Goal: Task Accomplishment & Management: Manage account settings

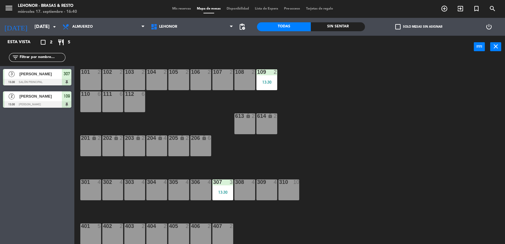
click at [178, 9] on span "Mis reservas" at bounding box center [181, 8] width 25 height 3
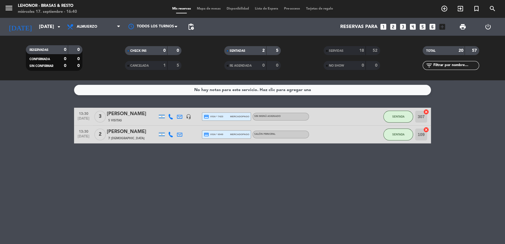
click at [208, 9] on span "Mapa de mesas" at bounding box center [209, 8] width 30 height 3
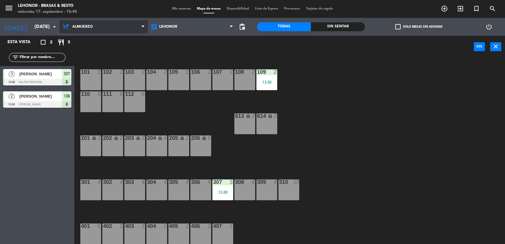
click at [116, 29] on span "Almuerzo" at bounding box center [103, 26] width 88 height 13
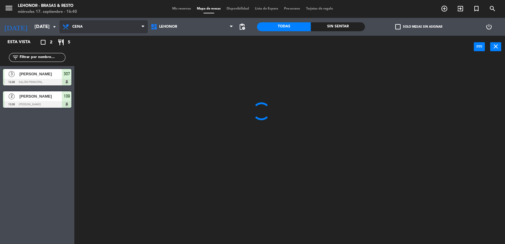
click at [108, 52] on ng-component "menu Lehonor - Brasas & Resto miércoles 17. septiembre - 16:40 Mis reservas Map…" at bounding box center [252, 122] width 505 height 245
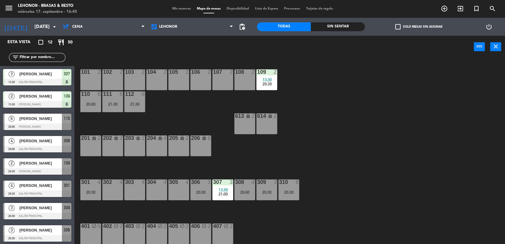
click at [330, 27] on div "Sin sentar" at bounding box center [338, 26] width 54 height 9
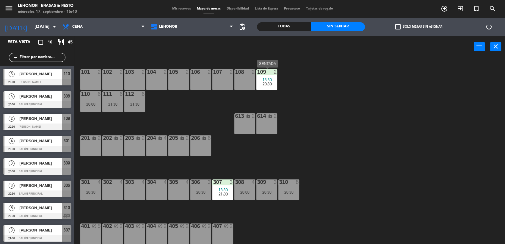
click at [270, 80] on span "13:30" at bounding box center [266, 79] width 9 height 5
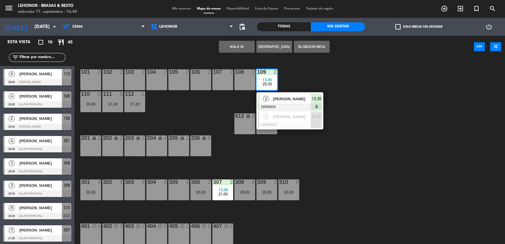
click at [355, 130] on div "101 2 102 2 103 2 104 2 105 2 106 2 107 2 108 2 109 2 13:30 20:30 2 [PERSON_NAM…" at bounding box center [291, 152] width 425 height 186
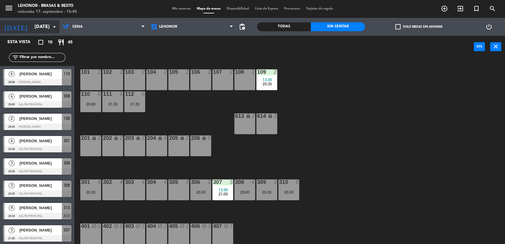
click at [46, 25] on input "[DATE]" at bounding box center [63, 27] width 63 height 12
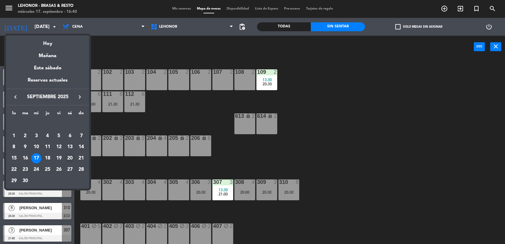
click at [75, 154] on td "21" at bounding box center [80, 157] width 11 height 11
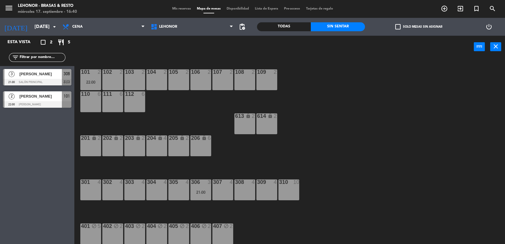
click at [46, 75] on span "[PERSON_NAME]" at bounding box center [40, 74] width 43 height 6
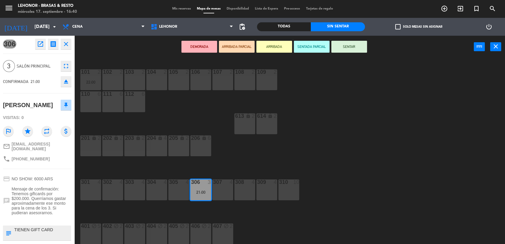
click at [193, 118] on div "101 2 22:00 102 2 103 2 104 2 105 2 106 2 107 2 108 2 109 2 110 6 111 6 112 6 6…" at bounding box center [291, 152] width 425 height 186
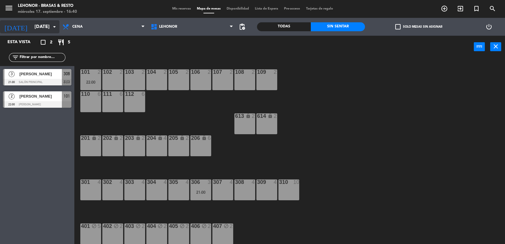
click at [52, 26] on icon "arrow_drop_down" at bounding box center [54, 26] width 7 height 7
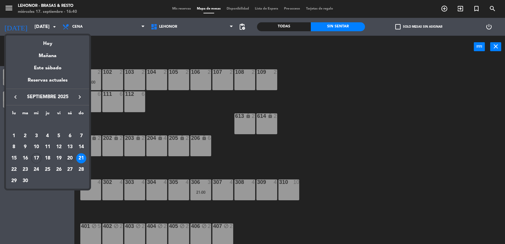
click at [71, 157] on div "20" at bounding box center [70, 158] width 10 height 10
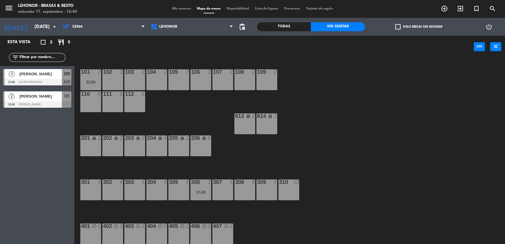
type input "[DATE]"
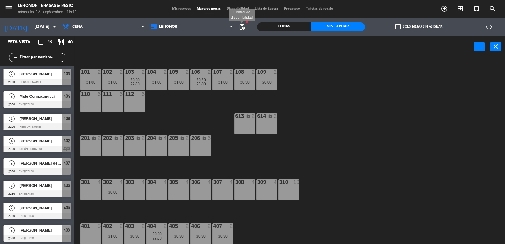
click at [242, 27] on span "pending_actions" at bounding box center [241, 26] width 7 height 7
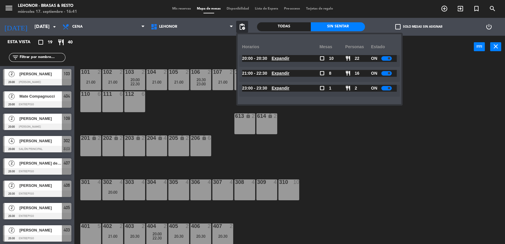
click at [289, 59] on u "Expandir" at bounding box center [280, 58] width 18 height 5
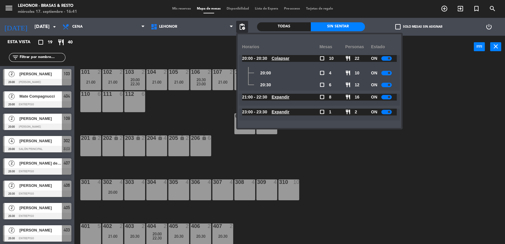
click at [289, 96] on u "Expandir" at bounding box center [280, 97] width 18 height 5
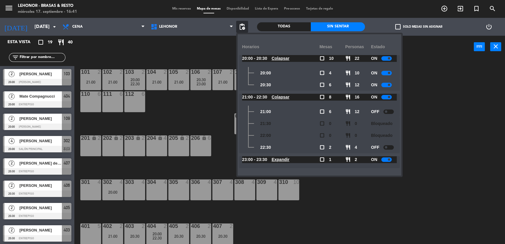
click at [447, 130] on div "101 2 21:00 102 2 21:00 103 2 20:00 22:30 104 2 21:00 105 2 21:00 106 2 20:30 2…" at bounding box center [291, 152] width 425 height 186
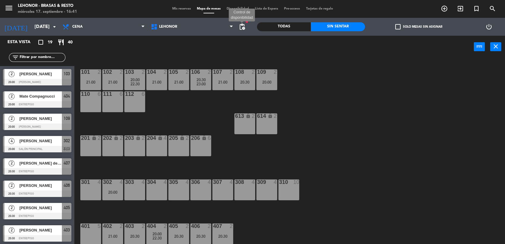
click at [243, 30] on span "pending_actions" at bounding box center [241, 26] width 7 height 7
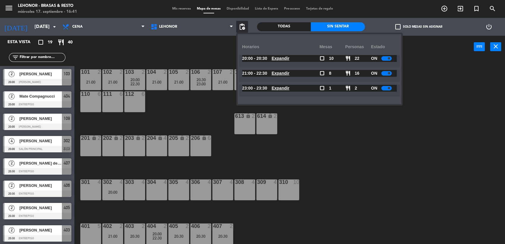
click at [285, 73] on u "Expandir" at bounding box center [280, 73] width 18 height 5
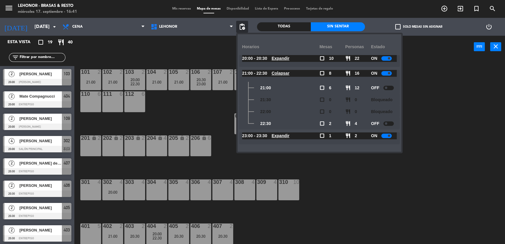
click at [389, 88] on div at bounding box center [388, 88] width 10 height 4
click at [417, 94] on div "101 2 21:00 102 2 21:00 103 2 20:00 22:30 104 2 21:00 105 2 21:00 106 2 20:30 2…" at bounding box center [291, 152] width 425 height 186
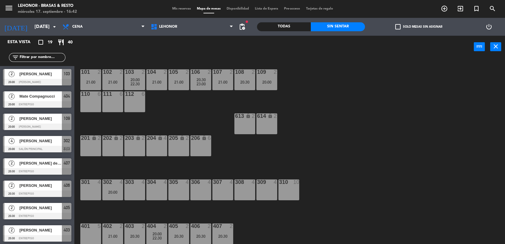
click at [171, 10] on span "Mis reservas" at bounding box center [181, 8] width 25 height 3
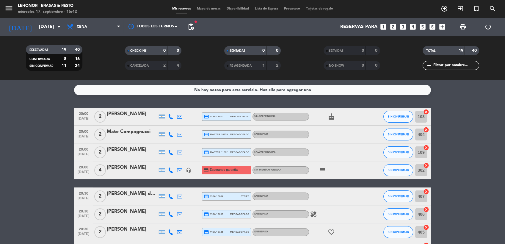
click at [323, 170] on icon "subject" at bounding box center [322, 169] width 7 height 7
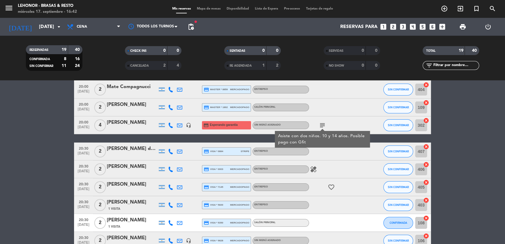
scroll to position [47, 0]
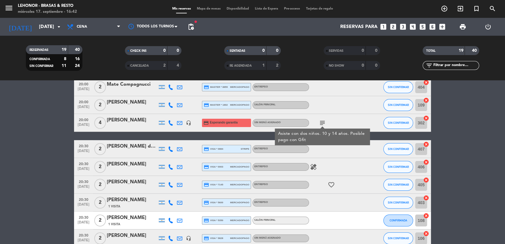
click at [311, 167] on icon "healing" at bounding box center [313, 166] width 7 height 7
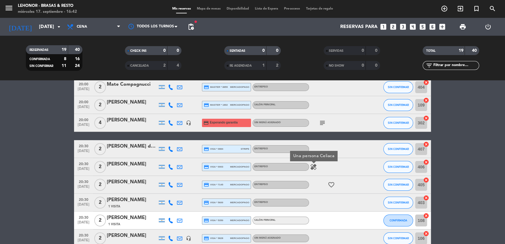
click at [311, 167] on icon "healing" at bounding box center [313, 166] width 7 height 7
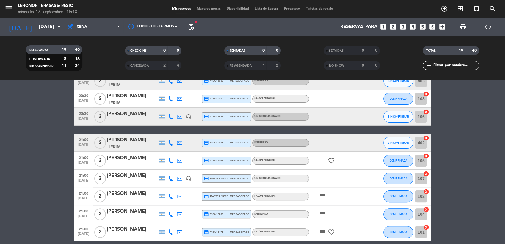
scroll to position [169, 0]
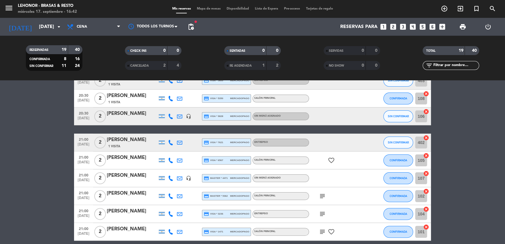
click at [322, 194] on icon "subject" at bounding box center [322, 195] width 7 height 7
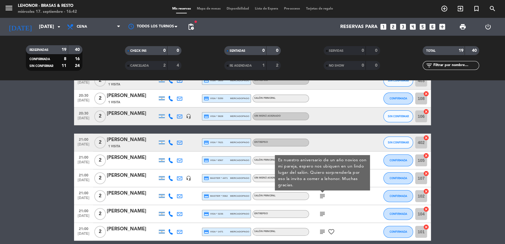
click at [322, 194] on icon "subject" at bounding box center [322, 195] width 7 height 7
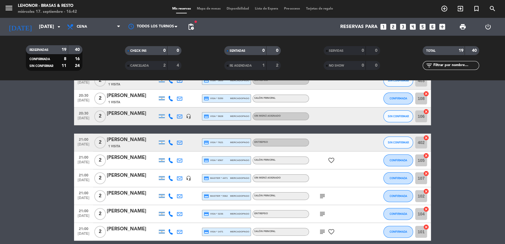
click at [322, 215] on icon "subject" at bounding box center [322, 213] width 7 height 7
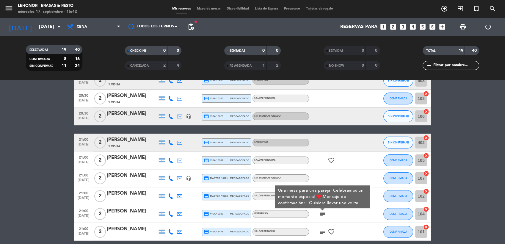
click at [322, 215] on icon "subject" at bounding box center [322, 213] width 7 height 7
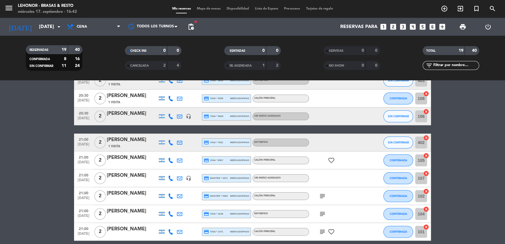
click at [321, 233] on icon "subject" at bounding box center [322, 231] width 7 height 7
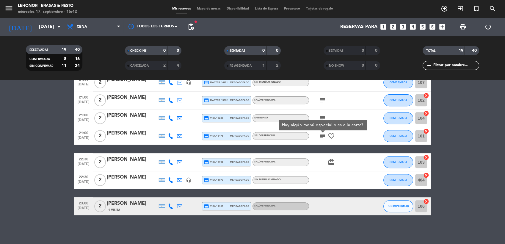
scroll to position [264, 0]
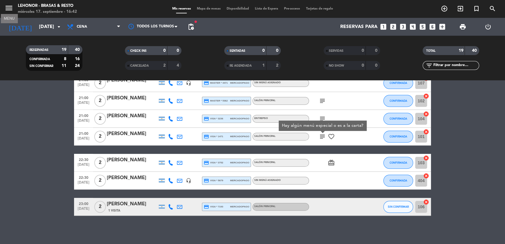
click at [7, 8] on icon "menu" at bounding box center [8, 8] width 9 height 9
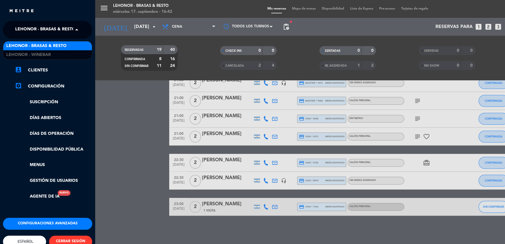
click at [73, 32] on span at bounding box center [78, 29] width 10 height 12
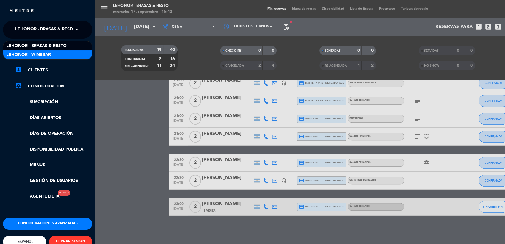
click at [54, 54] on div "Lehonor - Winebar" at bounding box center [47, 54] width 89 height 9
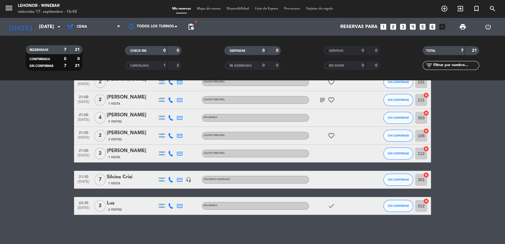
scroll to position [34, 0]
click at [331, 206] on icon "check" at bounding box center [331, 205] width 7 height 7
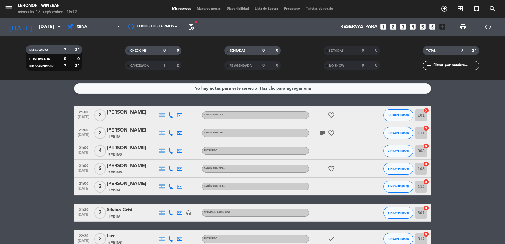
scroll to position [0, 0]
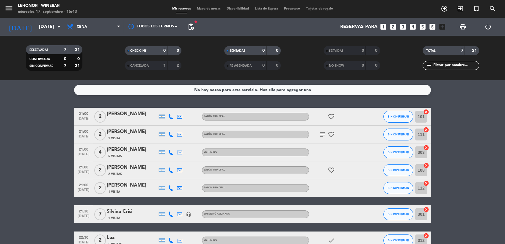
click at [324, 133] on icon "subject" at bounding box center [322, 134] width 7 height 7
click at [47, 25] on input "[DATE]" at bounding box center [67, 27] width 63 height 12
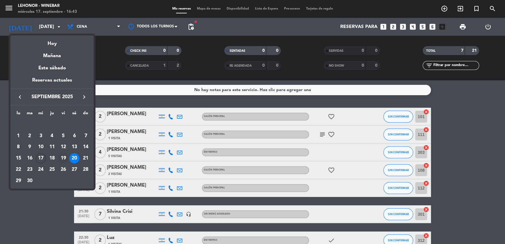
click at [63, 162] on div "19" at bounding box center [63, 158] width 10 height 10
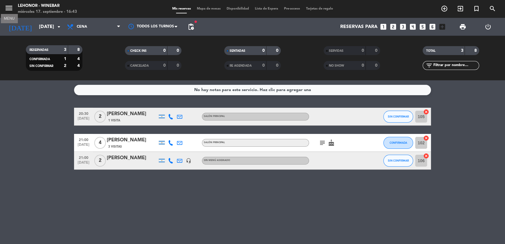
click at [8, 6] on icon "menu" at bounding box center [8, 8] width 9 height 9
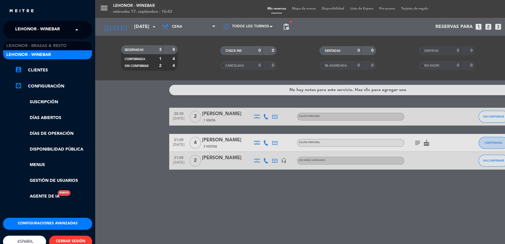
click at [58, 32] on span "Lehonor - Winebar" at bounding box center [37, 29] width 45 height 12
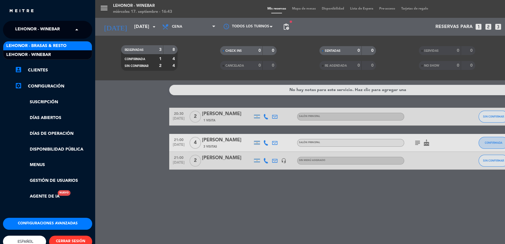
click at [60, 49] on div "Lehonor - Brasas & Resto" at bounding box center [47, 45] width 89 height 9
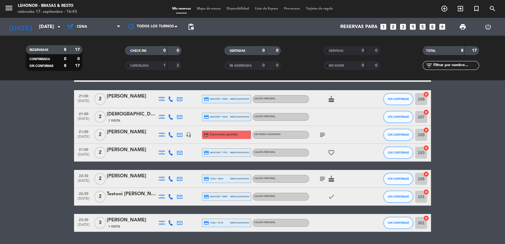
scroll to position [45, 0]
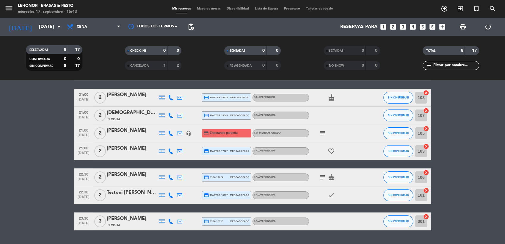
click at [321, 175] on icon "subject" at bounding box center [322, 177] width 7 height 7
click at [48, 28] on input "[DATE]" at bounding box center [67, 27] width 63 height 12
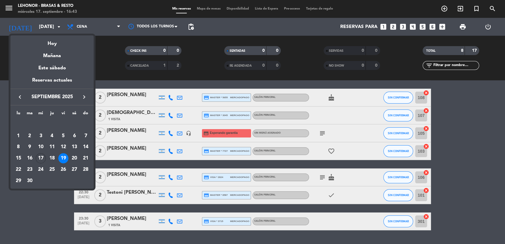
click at [322, 132] on div at bounding box center [252, 122] width 505 height 244
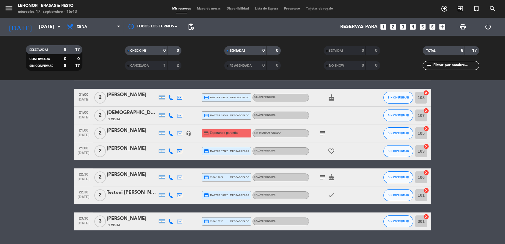
click at [322, 132] on icon "subject" at bounding box center [322, 133] width 7 height 7
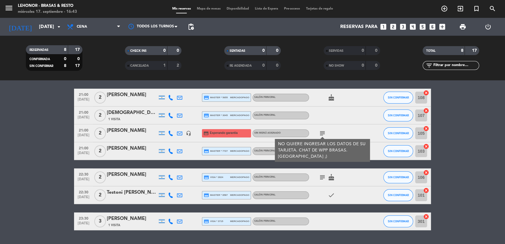
click at [322, 132] on icon "subject" at bounding box center [322, 133] width 7 height 7
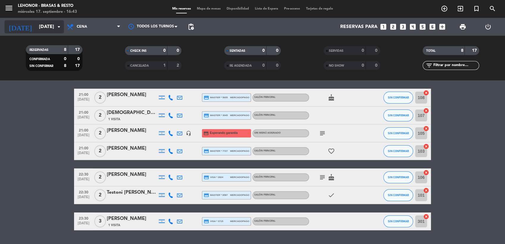
click at [51, 26] on input "[DATE]" at bounding box center [67, 27] width 63 height 12
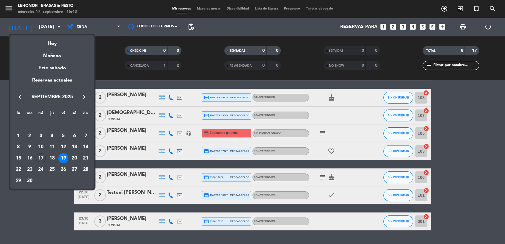
click at [109, 29] on div at bounding box center [252, 122] width 505 height 244
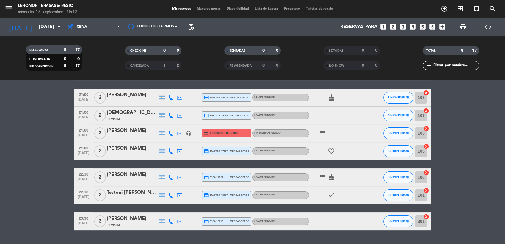
click at [109, 29] on span "Cena" at bounding box center [93, 26] width 59 height 13
click at [94, 52] on div "menu Lehonor - Brasas & Resto miércoles 17. septiembre - 16:43 Mis reservas Map…" at bounding box center [252, 40] width 505 height 80
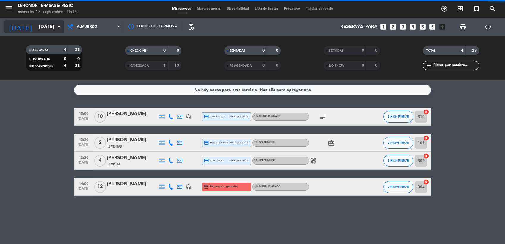
scroll to position [0, 0]
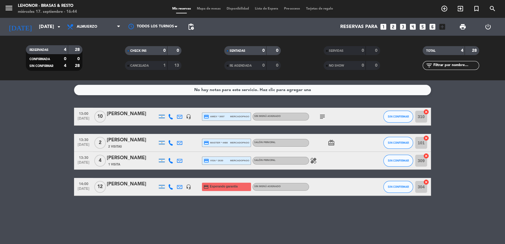
click at [323, 112] on div "subject" at bounding box center [335, 117] width 53 height 18
click at [322, 114] on icon "subject" at bounding box center [322, 116] width 7 height 7
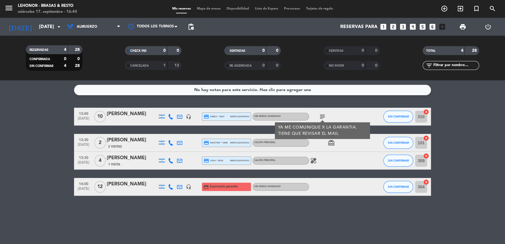
click at [322, 114] on icon "subject" at bounding box center [322, 116] width 7 height 7
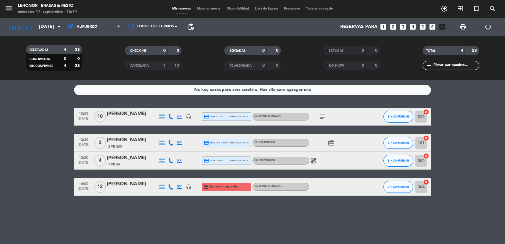
click at [188, 186] on icon "headset_mic" at bounding box center [188, 186] width 5 height 5
click at [86, 184] on span "14:00" at bounding box center [83, 183] width 15 height 7
click at [46, 28] on input "[DATE]" at bounding box center [67, 27] width 63 height 12
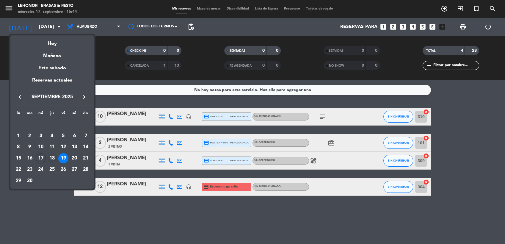
click at [51, 158] on div "18" at bounding box center [52, 158] width 10 height 10
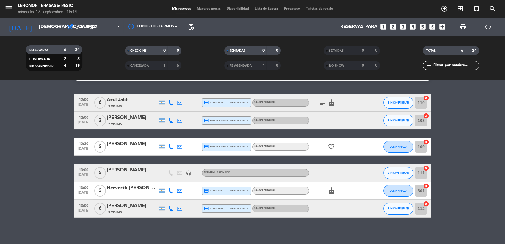
scroll to position [13, 0]
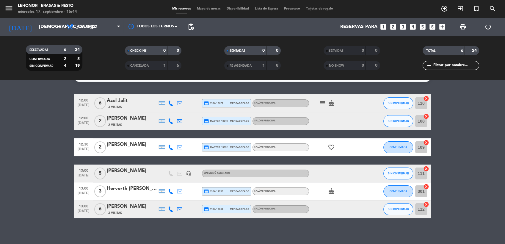
click at [190, 173] on icon "headset_mic" at bounding box center [188, 173] width 5 height 5
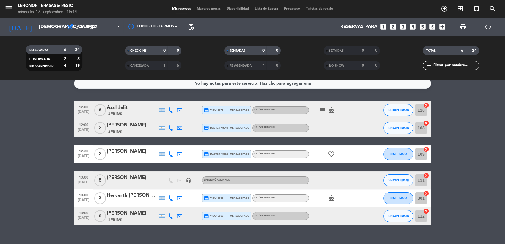
click at [323, 110] on icon "subject" at bounding box center [322, 109] width 7 height 7
click at [57, 27] on icon "arrow_drop_down" at bounding box center [58, 26] width 7 height 7
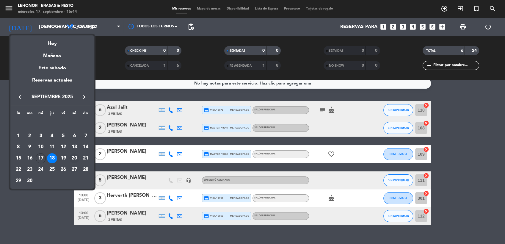
click at [74, 158] on div "20" at bounding box center [74, 158] width 10 height 10
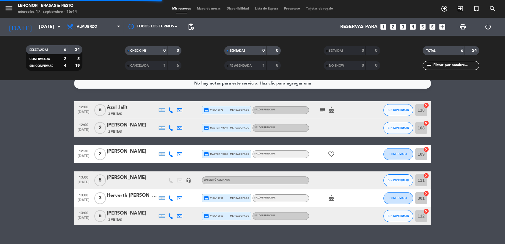
scroll to position [0, 0]
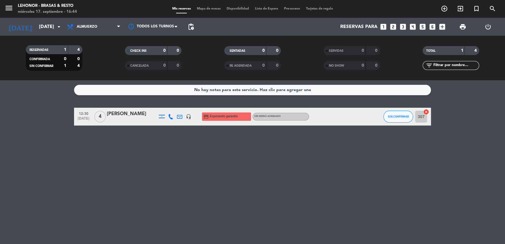
click at [188, 118] on icon "headset_mic" at bounding box center [188, 116] width 5 height 5
click at [71, 30] on icon at bounding box center [71, 26] width 9 height 7
click at [83, 71] on div "menu Lehonor - Brasas & Resto miércoles 17. septiembre - 16:44 Mis reservas Map…" at bounding box center [252, 40] width 505 height 80
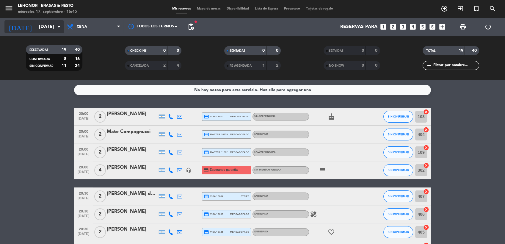
click at [53, 30] on input "[DATE]" at bounding box center [67, 27] width 63 height 12
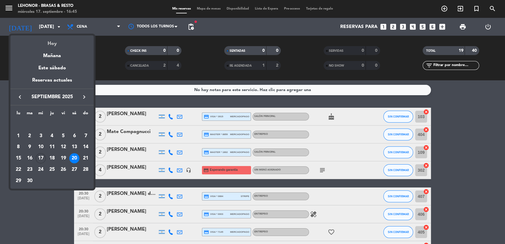
click at [55, 44] on div "Hoy" at bounding box center [51, 41] width 83 height 12
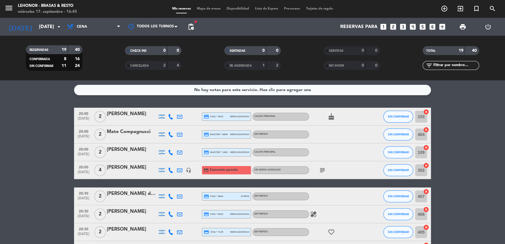
type input "[DATE]"
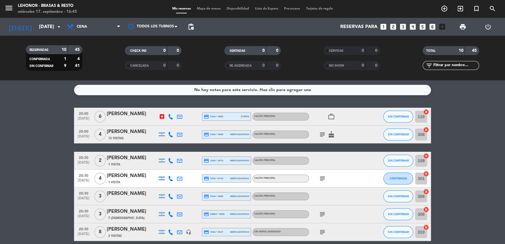
click at [321, 135] on icon "subject" at bounding box center [322, 134] width 7 height 7
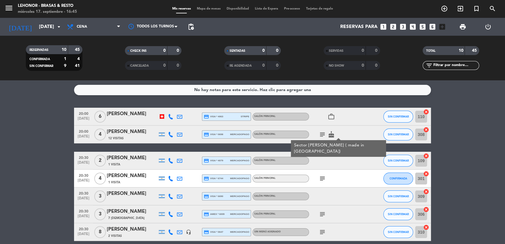
click at [321, 135] on icon "subject" at bounding box center [322, 134] width 7 height 7
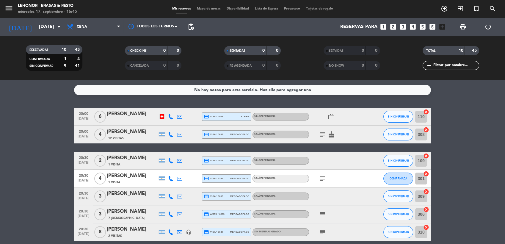
click at [321, 175] on icon "subject" at bounding box center [322, 178] width 7 height 7
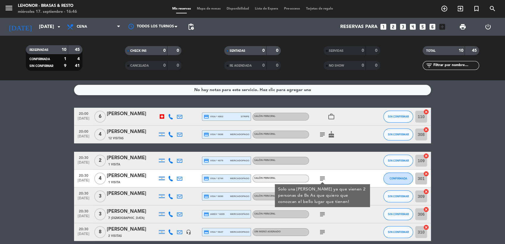
click at [321, 175] on icon "subject" at bounding box center [322, 178] width 7 height 7
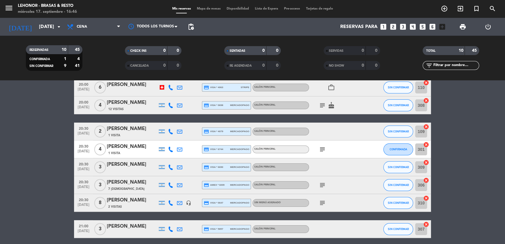
scroll to position [36, 0]
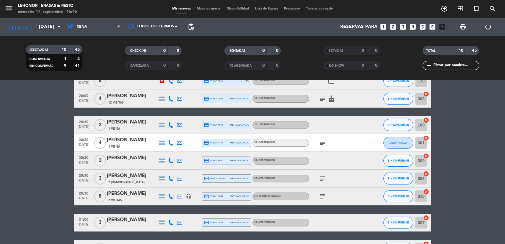
click at [321, 175] on icon "subject" at bounding box center [322, 178] width 7 height 7
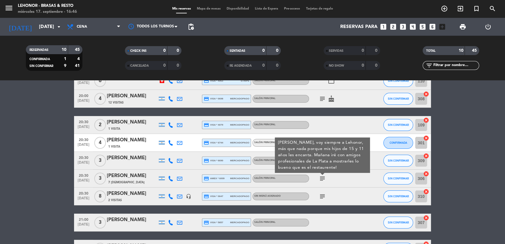
click at [321, 175] on icon "subject" at bounding box center [322, 178] width 7 height 7
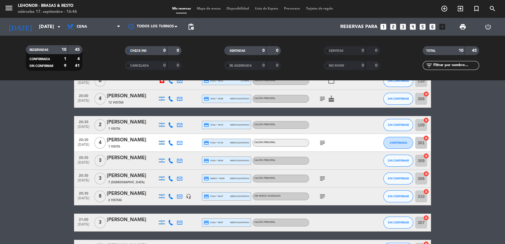
click at [323, 194] on icon "subject" at bounding box center [322, 196] width 7 height 7
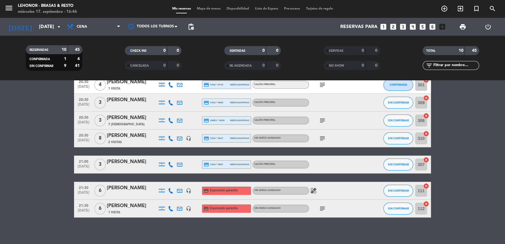
scroll to position [95, 0]
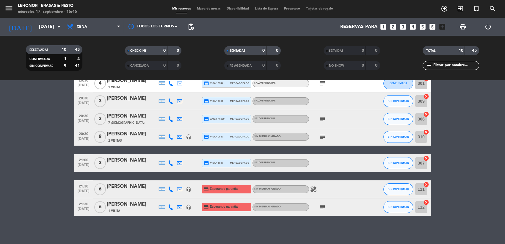
click at [321, 208] on icon "subject" at bounding box center [322, 206] width 7 height 7
click at [188, 189] on icon "headset_mic" at bounding box center [188, 188] width 5 height 5
click at [100, 33] on span "Cena" at bounding box center [93, 26] width 59 height 13
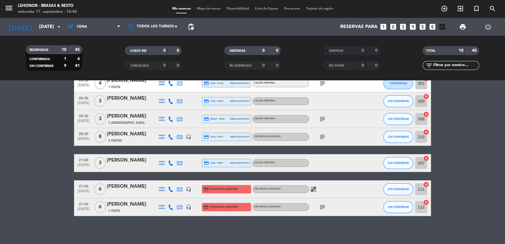
click at [85, 190] on span "[DATE]" at bounding box center [83, 192] width 15 height 7
click at [108, 27] on span "Cena" at bounding box center [93, 26] width 59 height 13
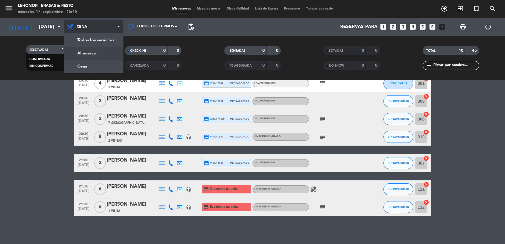
click at [97, 51] on div "menu Lehonor - Brasas & Resto miércoles 17. septiembre - 16:46 Mis reservas Map…" at bounding box center [252, 40] width 505 height 80
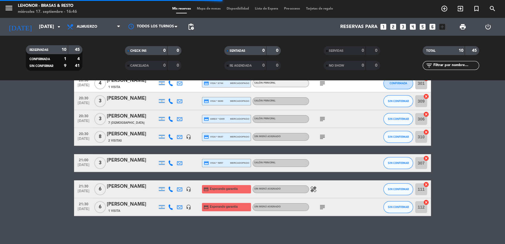
scroll to position [0, 0]
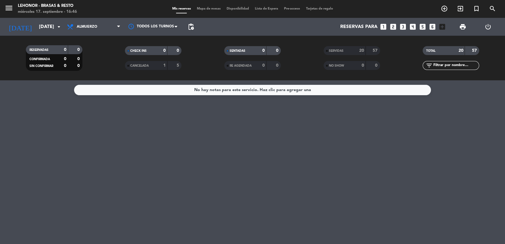
click at [362, 50] on strong "20" at bounding box center [361, 50] width 5 height 4
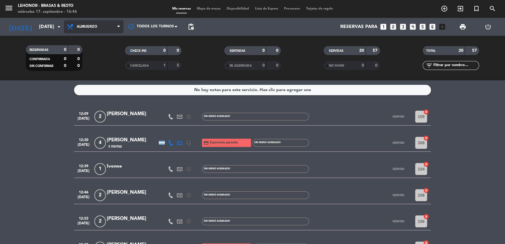
click at [105, 32] on span "Almuerzo" at bounding box center [93, 26] width 59 height 13
click at [90, 68] on div "menu Lehonor - Brasas & Resto miércoles 17. septiembre - 16:46 Mis reservas Map…" at bounding box center [252, 40] width 505 height 80
